Goal: Information Seeking & Learning: Ask a question

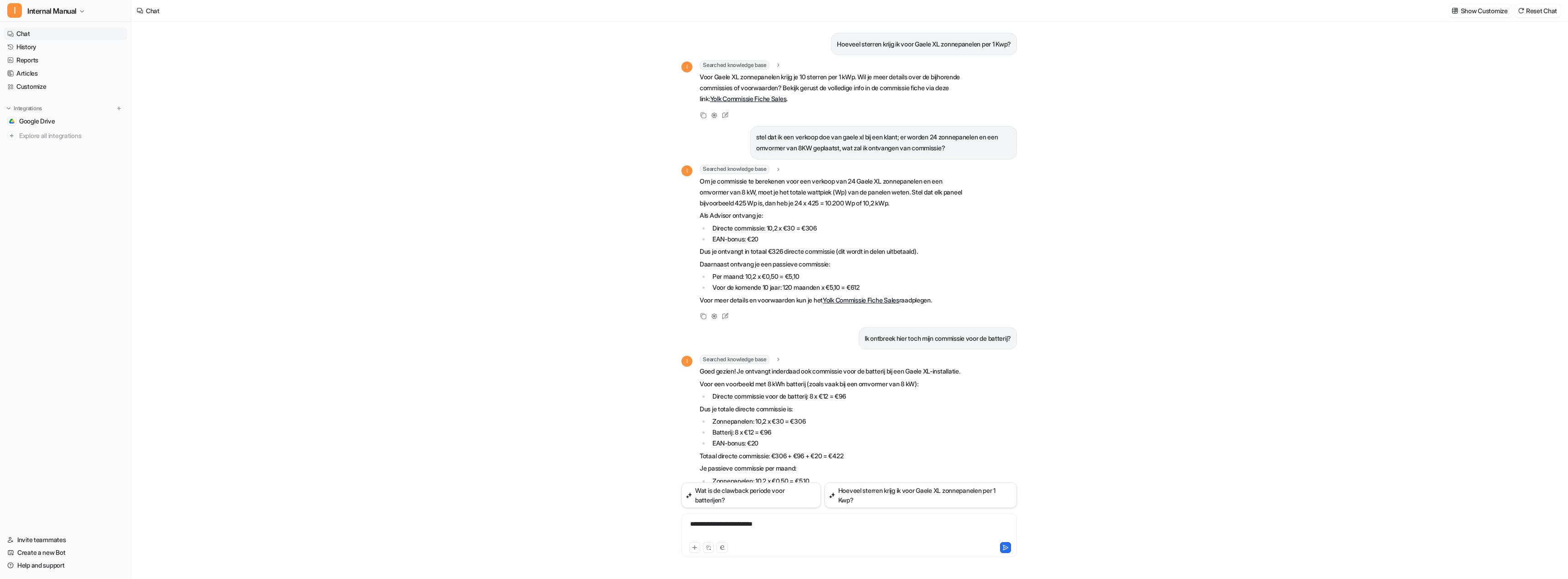
scroll to position [89, 0]
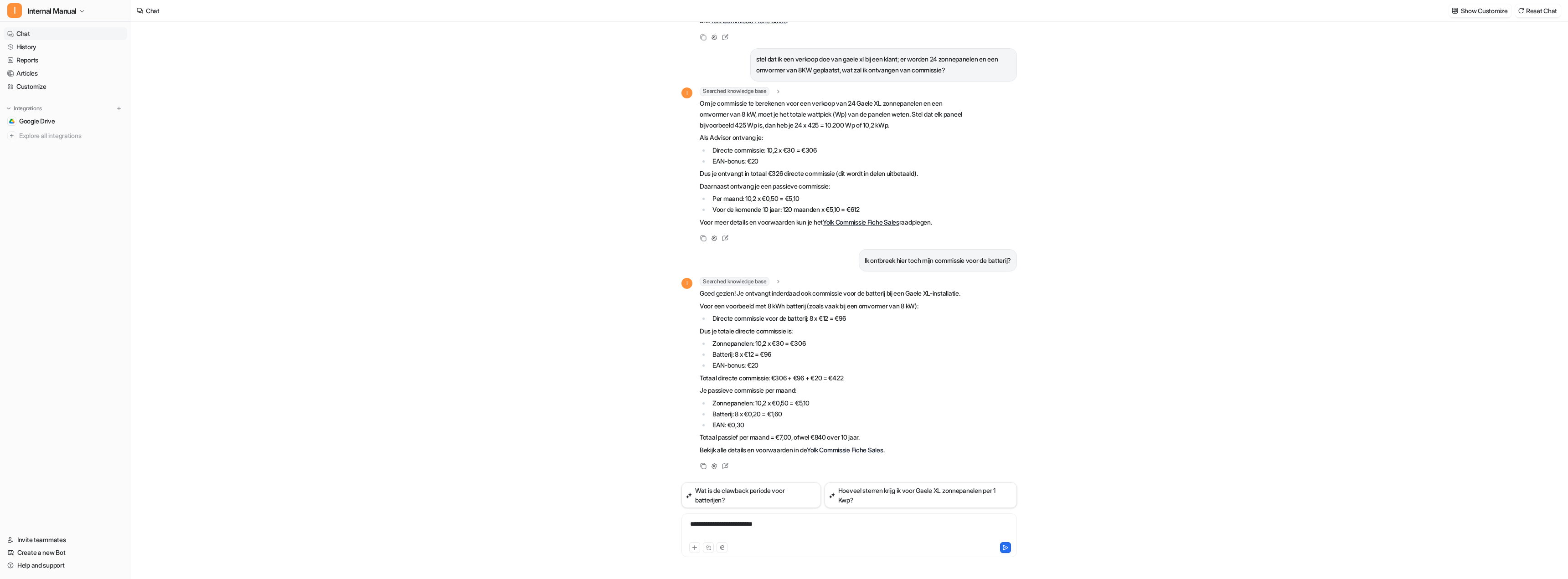
click at [395, 353] on div "Hoeveel sterren krijg ik voor Gaele XL zonnepanelen per 1 Kwp? I Searched knowl…" at bounding box center [849, 300] width 1436 height 557
click at [466, 310] on div "Hoeveel sterren krijg ik voor Gaele XL zonnepanelen per 1 Kwp? I Searched knowl…" at bounding box center [849, 300] width 1436 height 557
click at [424, 312] on div "Hoeveel sterren krijg ik voor Gaele XL zonnepanelen per 1 Kwp? I Searched knowl…" at bounding box center [849, 300] width 1436 height 557
click at [422, 173] on div "Hoeveel sterren krijg ik voor Gaele XL zonnepanelen per 1 Kwp? I Searched knowl…" at bounding box center [849, 300] width 1436 height 557
click at [484, 185] on div "Hoeveel sterren krijg ik voor Gaele XL zonnepanelen per 1 Kwp? I Searched knowl…" at bounding box center [849, 300] width 1436 height 557
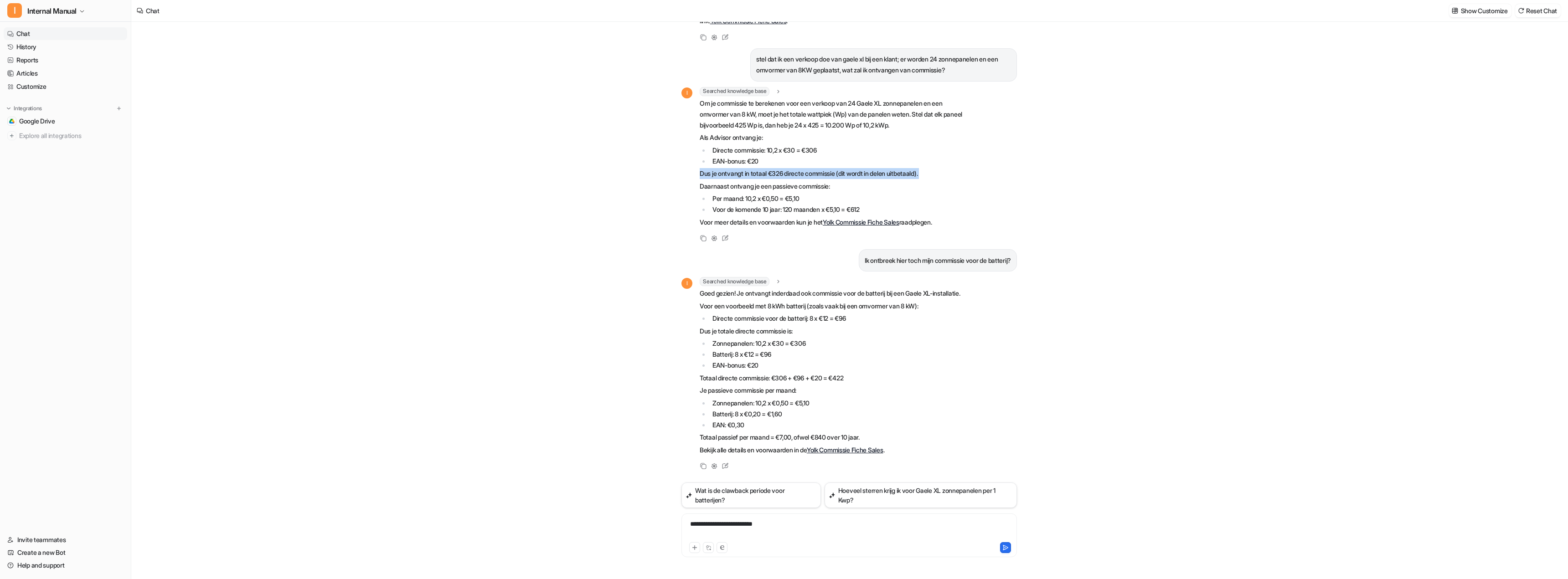
drag, startPoint x: 548, startPoint y: 165, endPoint x: 603, endPoint y: 161, distance: 55.1
click at [603, 161] on div "Hoeveel sterren krijg ik voor Gaele XL zonnepanelen per 1 Kwp? I Searched knowl…" at bounding box center [849, 300] width 1436 height 557
click at [507, 168] on div "Hoeveel sterren krijg ik voor Gaele XL zonnepanelen per 1 Kwp? I Searched knowl…" at bounding box center [849, 300] width 1436 height 557
click at [397, 192] on div "Hoeveel sterren krijg ik voor Gaele XL zonnepanelen per 1 Kwp? I Searched knowl…" at bounding box center [849, 300] width 1436 height 557
click at [348, 193] on div "Hoeveel sterren krijg ik voor Gaele XL zonnepanelen per 1 Kwp? I Searched knowl…" at bounding box center [849, 300] width 1436 height 557
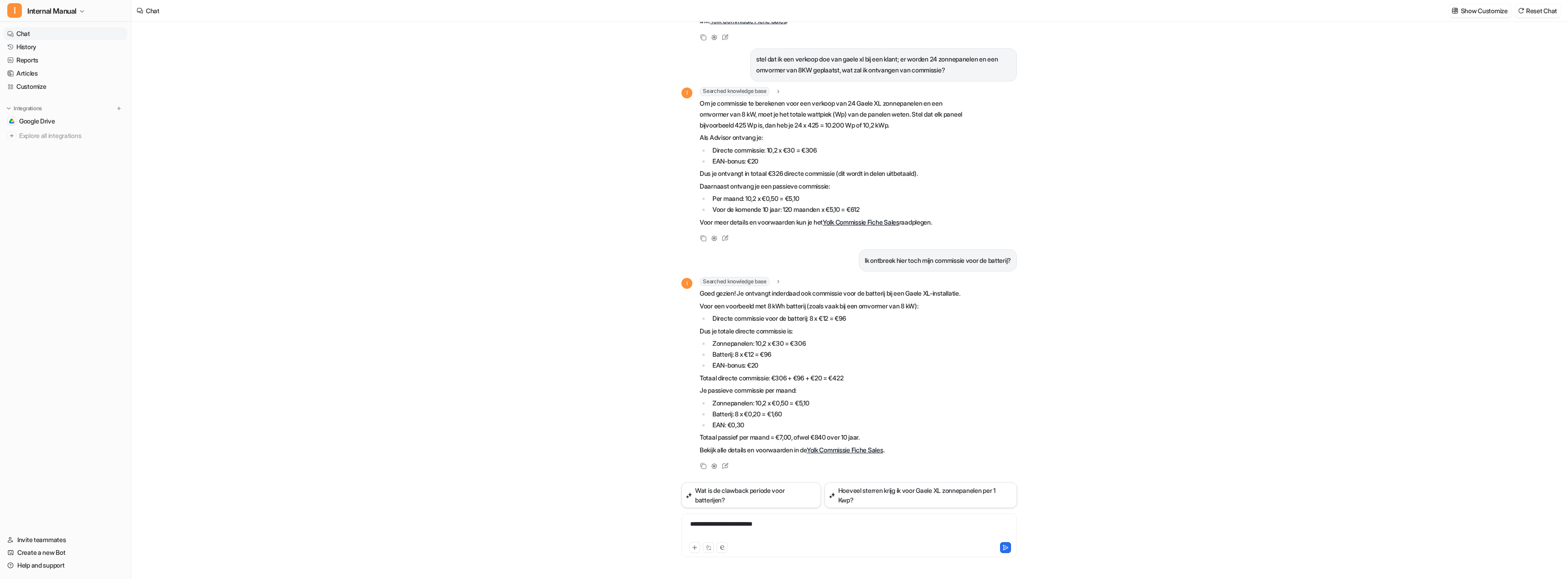
click at [420, 222] on div "Hoeveel sterren krijg ik voor Gaele XL zonnepanelen per 1 Kwp? I Searched knowl…" at bounding box center [849, 300] width 1436 height 557
click at [744, 525] on div "**********" at bounding box center [849, 530] width 331 height 21
click at [444, 278] on div "Hoeveel sterren krijg ik voor Gaele XL zonnepanelen per 1 Kwp? I Searched knowl…" at bounding box center [849, 300] width 1436 height 557
click at [37, 121] on span "Google Drive" at bounding box center [37, 121] width 36 height 9
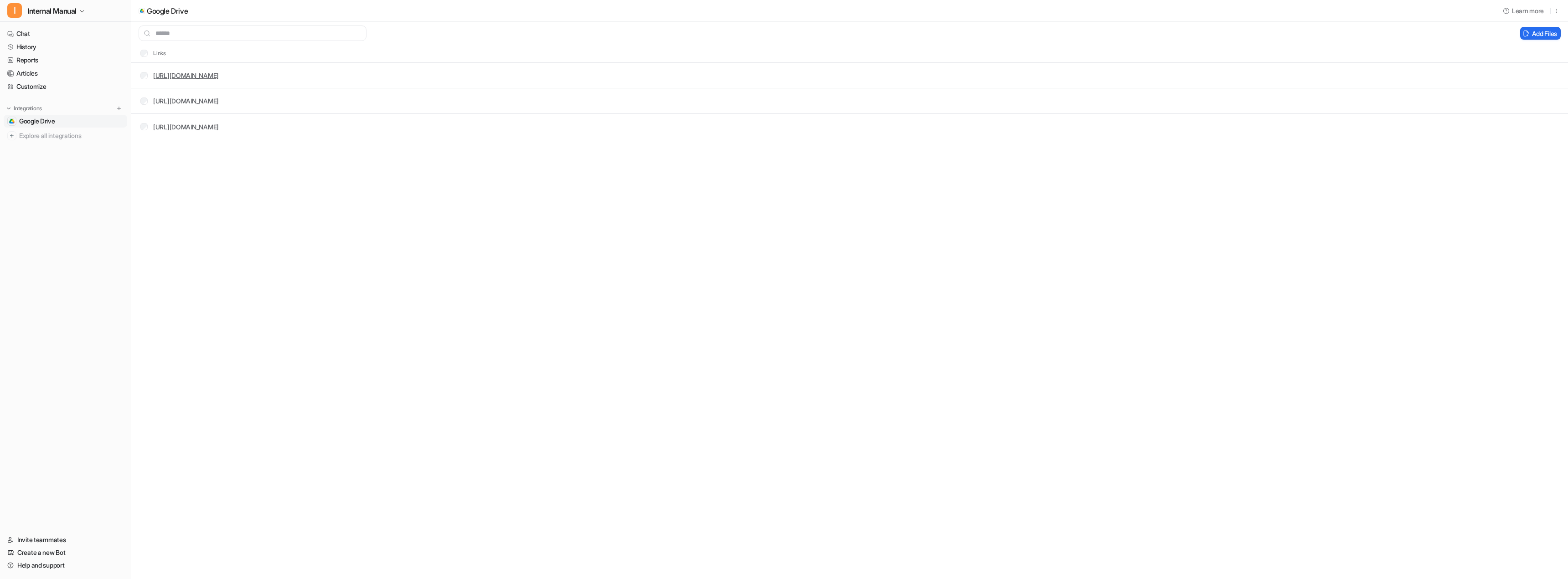
click at [194, 75] on link "https://drive.google.com/drive/folders/1MFQQKmRcjhNine3daVKOTnxXJcV7dmge" at bounding box center [186, 75] width 66 height 8
click at [46, 32] on link "Chat" at bounding box center [65, 33] width 124 height 13
type textarea "**********"
click at [765, 303] on div "**********" at bounding box center [849, 309] width 267 height 21
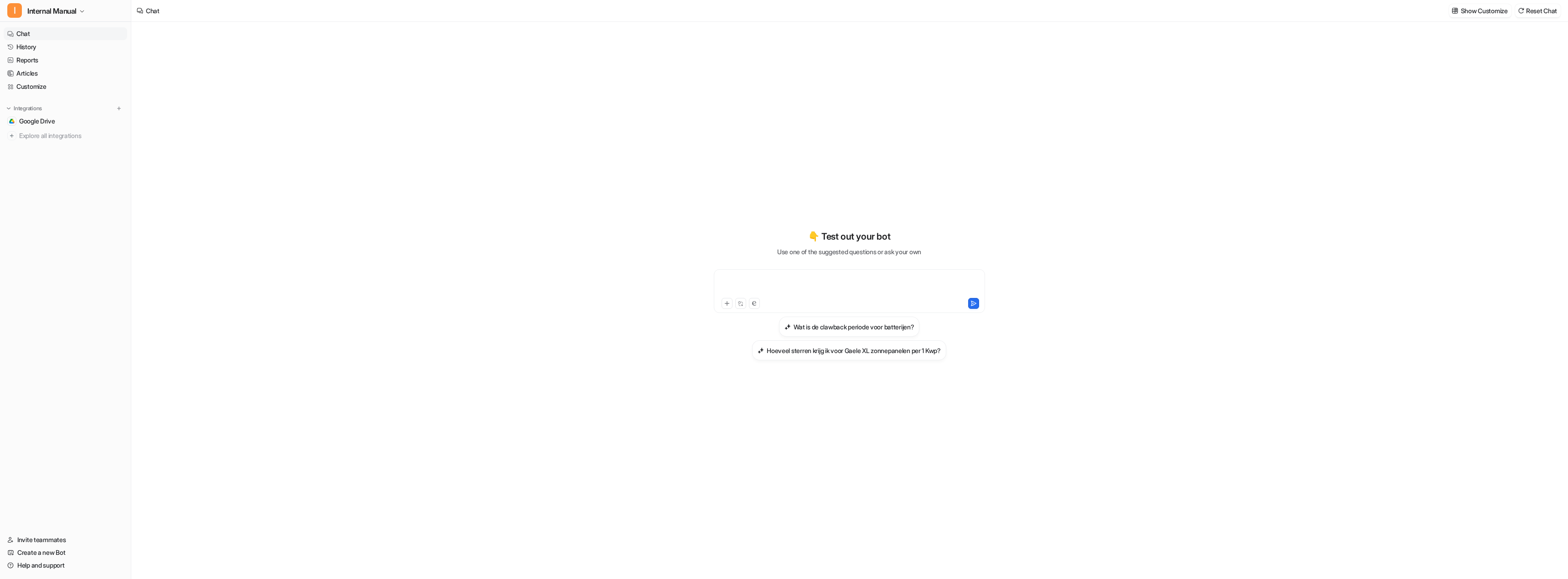
click at [757, 285] on div at bounding box center [849, 285] width 267 height 21
click at [741, 278] on div at bounding box center [849, 285] width 267 height 21
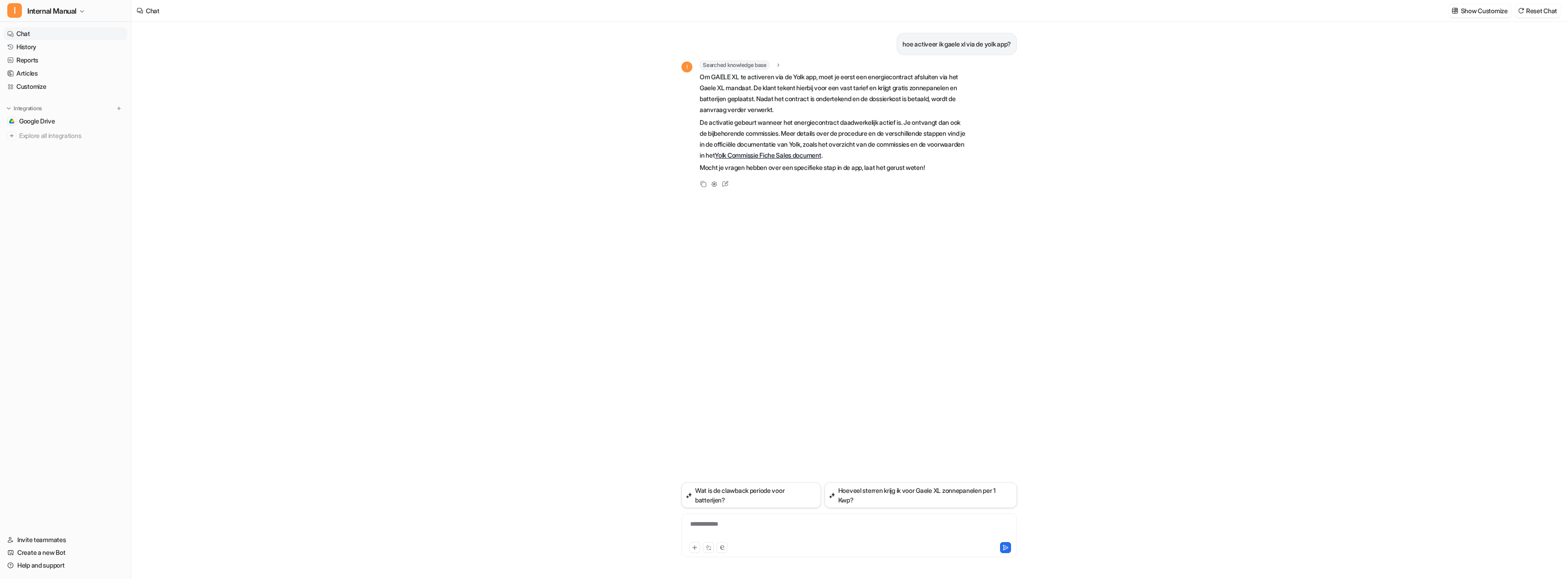
click at [513, 161] on div "hoe activeer ik gaele xl via de yolk app? I Searched knowledge base search_quer…" at bounding box center [849, 300] width 1436 height 557
click at [400, 164] on div "hoe activeer ik gaele xl via de yolk app? I Searched knowledge base search_quer…" at bounding box center [849, 300] width 1436 height 557
